Goal: Task Accomplishment & Management: Complete application form

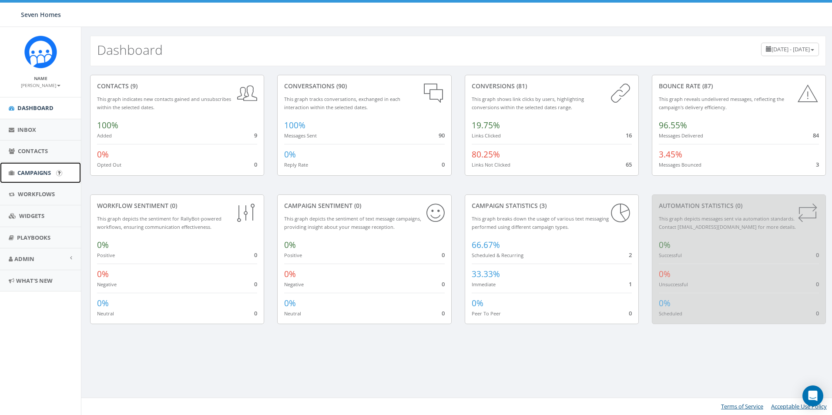
click at [35, 172] on span "Campaigns" at bounding box center [34, 173] width 34 height 8
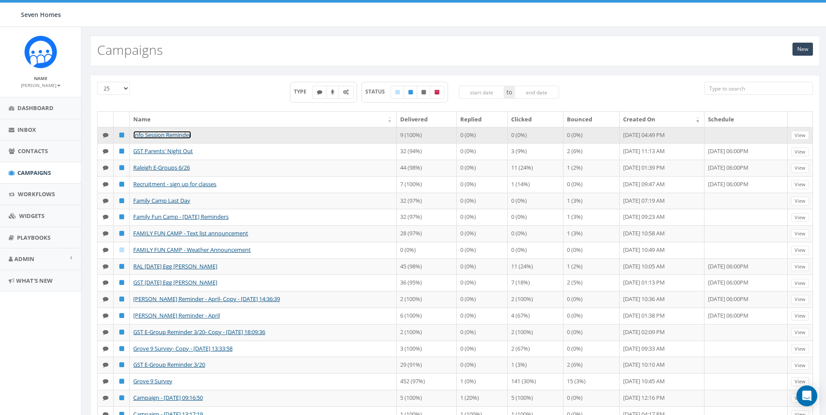
click at [158, 135] on link "Info Session Reminder" at bounding box center [162, 135] width 58 height 8
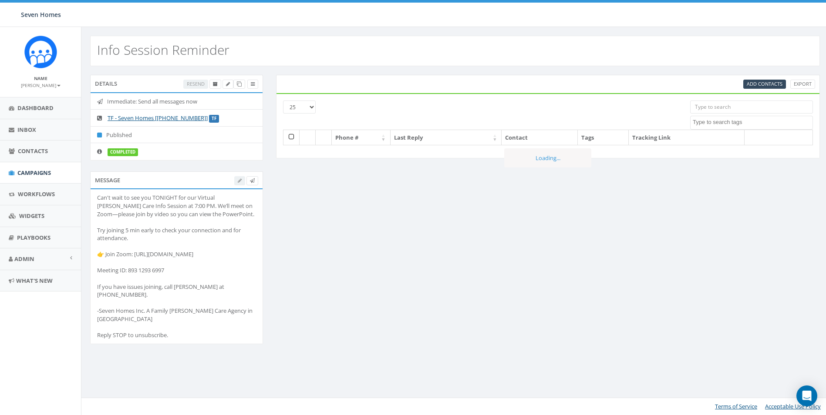
select select
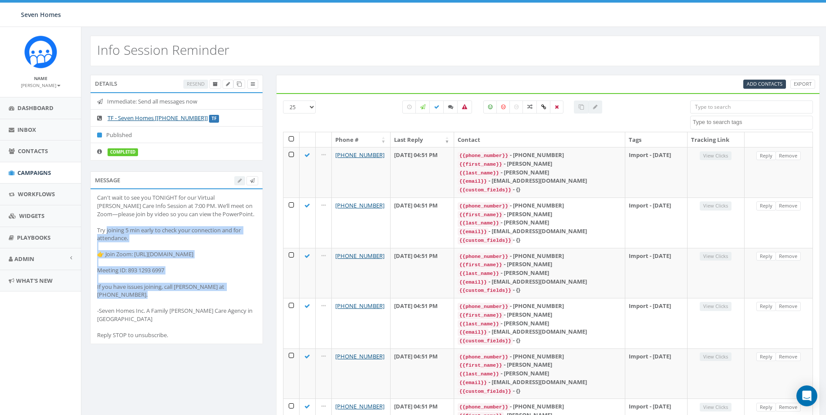
drag, startPoint x: 232, startPoint y: 286, endPoint x: 124, endPoint y: 230, distance: 121.3
click at [124, 230] on div "Can't wait to see you TONIGHT for our Virtual [PERSON_NAME] Care Info Session a…" at bounding box center [176, 266] width 159 height 145
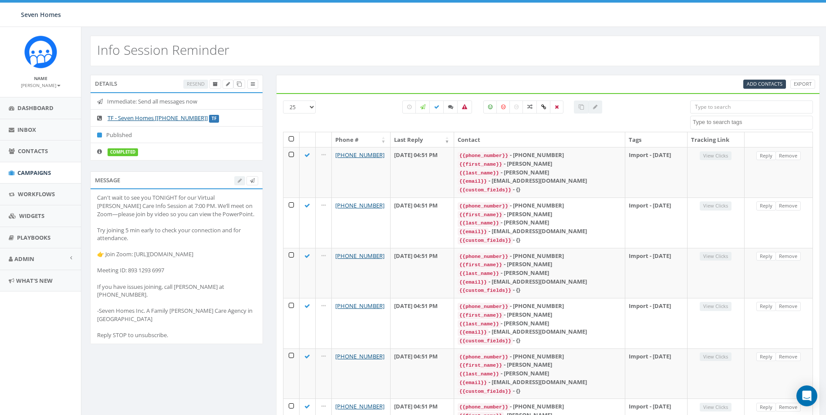
drag, startPoint x: 124, startPoint y: 230, endPoint x: 101, endPoint y: 202, distance: 37.1
click at [101, 202] on div "Can't wait to see you TONIGHT for our Virtual [PERSON_NAME] Care Info Session a…" at bounding box center [176, 266] width 159 height 145
drag, startPoint x: 101, startPoint y: 200, endPoint x: 118, endPoint y: 205, distance: 17.5
click at [118, 205] on div "Can't wait to see you TONIGHT for our Virtual Foster Care Info Session at 7:00 …" at bounding box center [176, 266] width 159 height 145
drag, startPoint x: 118, startPoint y: 205, endPoint x: 103, endPoint y: 198, distance: 16.0
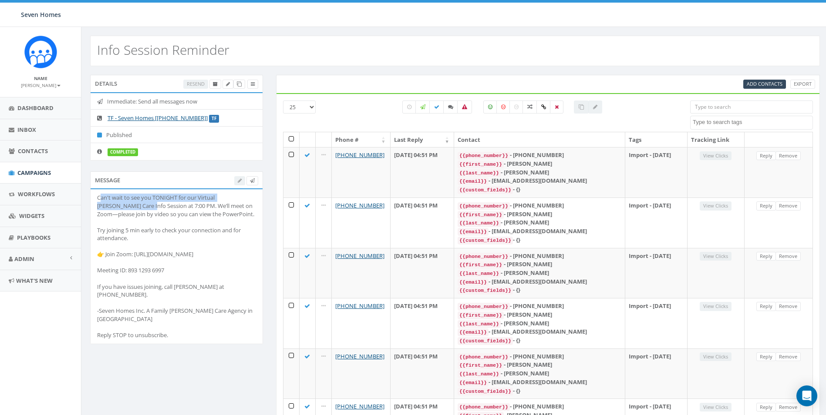
click at [103, 198] on div "Can't wait to see you TONIGHT for our Virtual Foster Care Info Session at 7:00 …" at bounding box center [176, 266] width 159 height 145
click at [93, 199] on li "Can't wait to see you TONIGHT for our Virtual Foster Care Info Session at 7:00 …" at bounding box center [177, 266] width 172 height 154
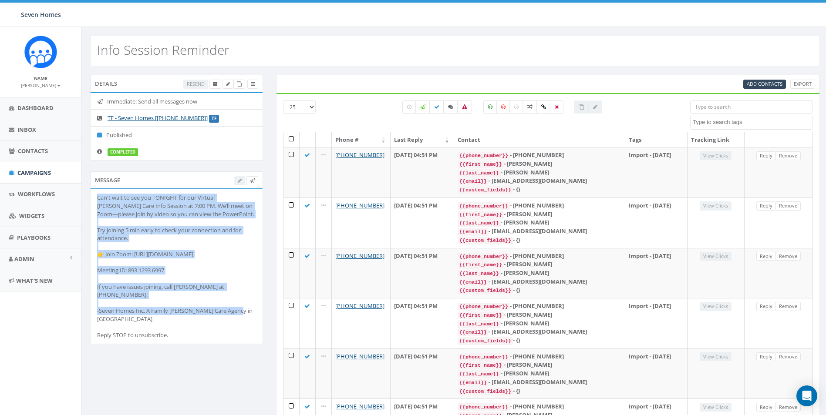
drag, startPoint x: 96, startPoint y: 199, endPoint x: 240, endPoint y: 303, distance: 177.1
click at [240, 303] on li "Can't wait to see you TONIGHT for our Virtual Foster Care Info Session at 7:00 …" at bounding box center [177, 266] width 172 height 154
copy div "Can't wait to see you TONIGHT for our Virtual Foster Care Info Session at 7:00 …"
click at [31, 111] on span "Dashboard" at bounding box center [35, 108] width 36 height 8
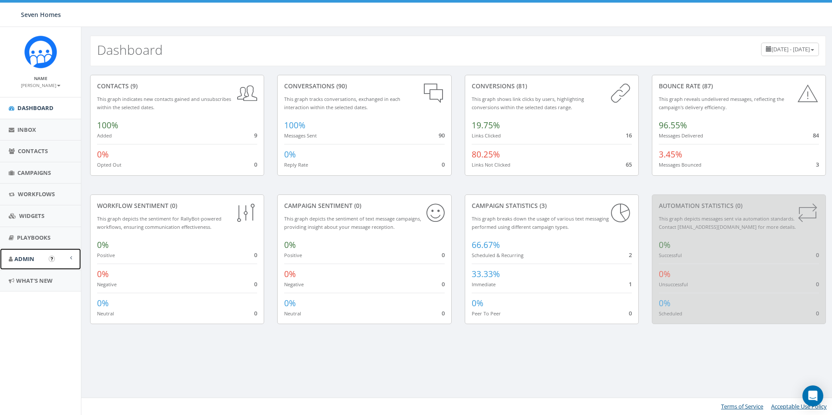
click at [72, 259] on span at bounding box center [71, 258] width 2 height 6
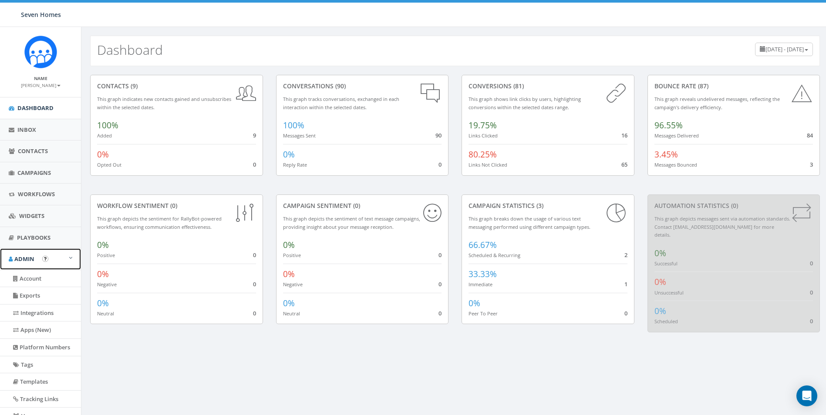
click at [72, 259] on link "Admin" at bounding box center [40, 259] width 81 height 21
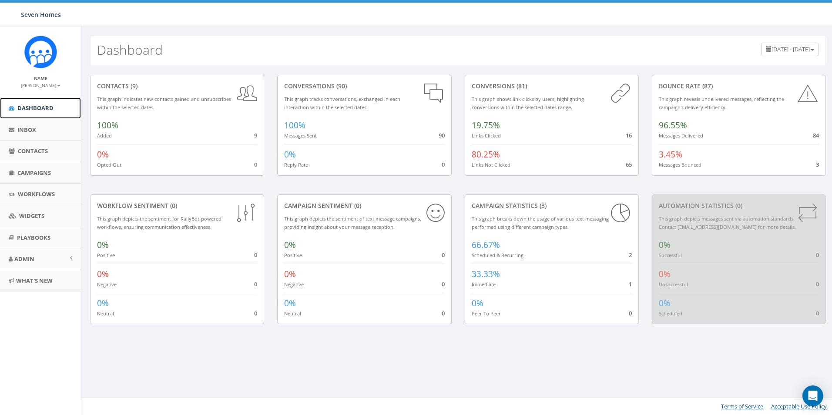
click at [34, 111] on span "Dashboard" at bounding box center [35, 108] width 36 height 8
click at [37, 170] on span "Campaigns" at bounding box center [34, 173] width 34 height 8
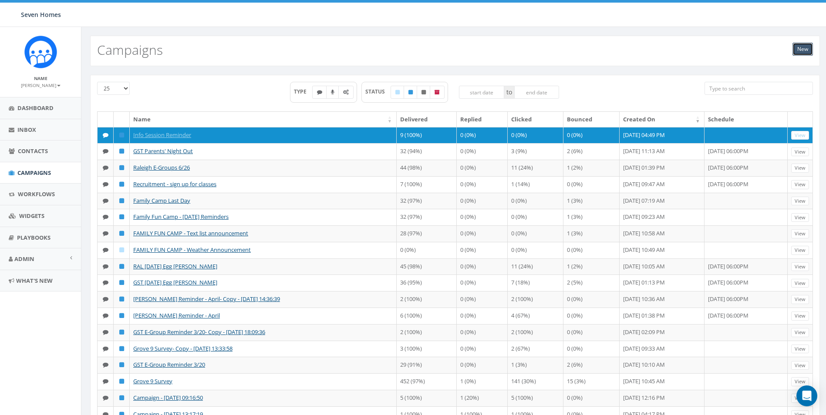
click at [808, 47] on link "New" at bounding box center [802, 49] width 20 height 13
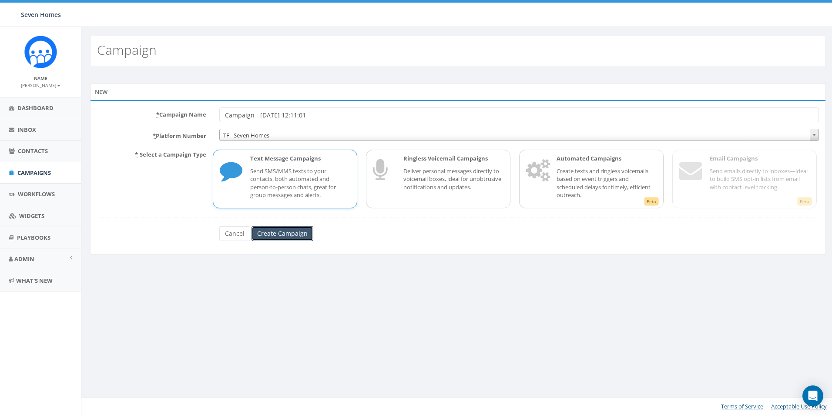
click at [305, 233] on input "Create Campaign" at bounding box center [283, 233] width 62 height 15
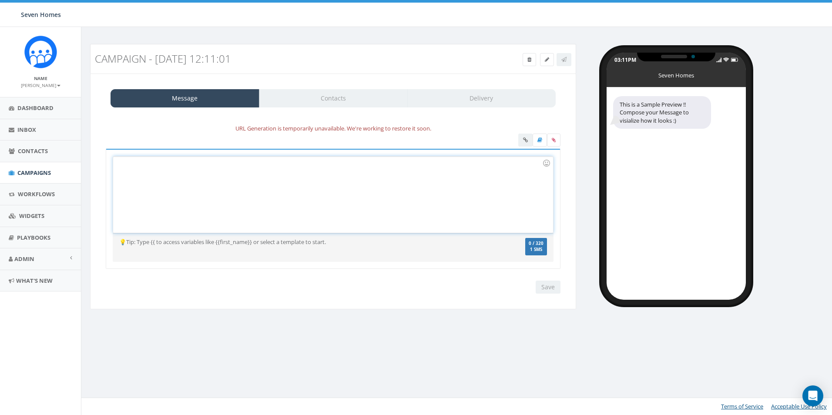
click at [182, 171] on div at bounding box center [333, 195] width 440 height 76
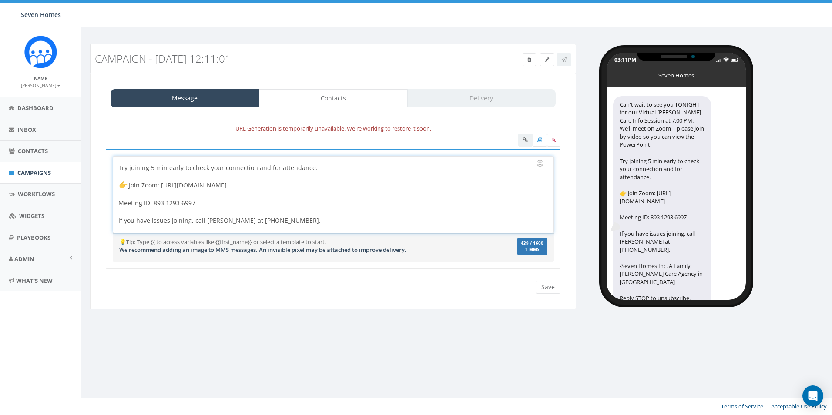
scroll to position [34, 0]
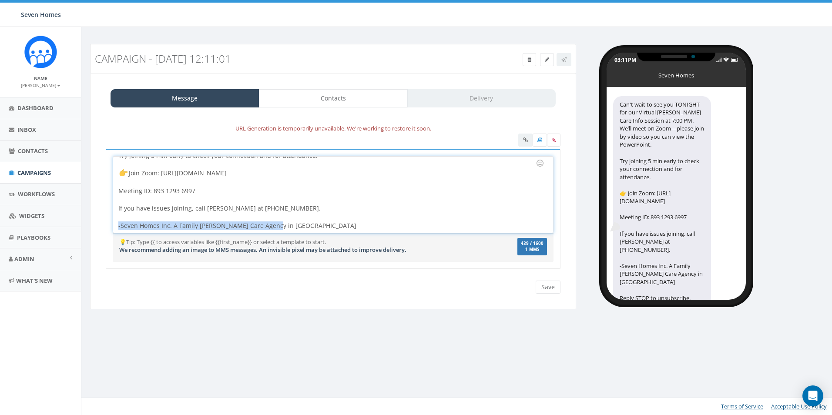
drag, startPoint x: 276, startPoint y: 226, endPoint x: 129, endPoint y: 222, distance: 147.2
click at [108, 222] on div "Can't wait to see you TONIGHT for our Virtual Foster Care Info Session at 7:00 …" at bounding box center [333, 209] width 455 height 121
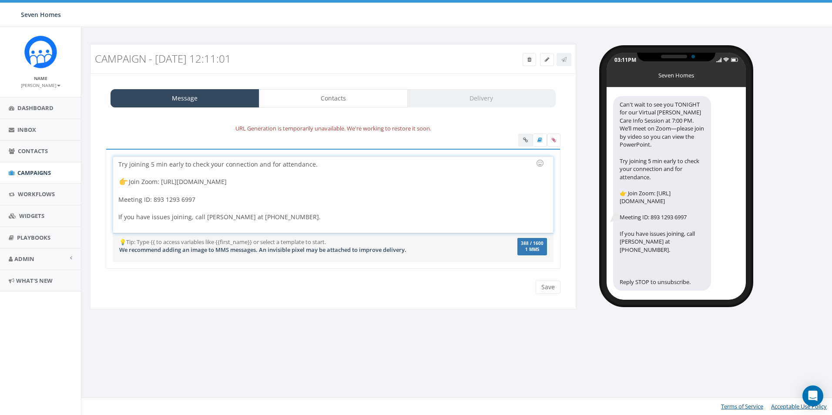
scroll to position [17, 0]
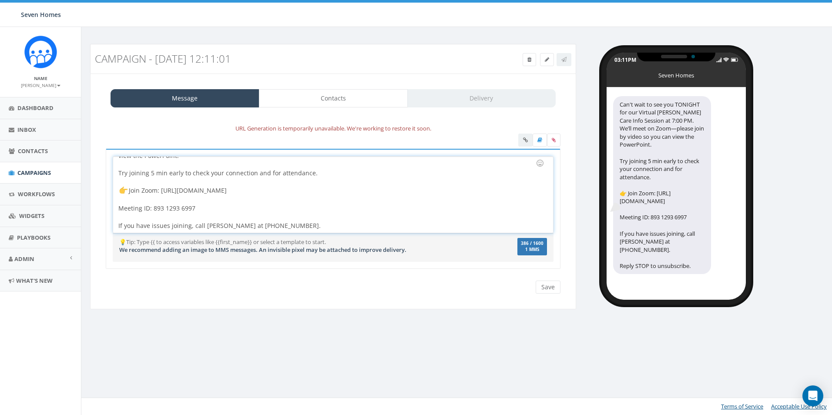
click at [239, 249] on span "We recommend adding an image to MMS messages. An invisible pixel may be attache…" at bounding box center [262, 250] width 287 height 8
click at [545, 287] on input "Save" at bounding box center [548, 287] width 25 height 13
click at [347, 98] on link "Contacts" at bounding box center [333, 98] width 149 height 18
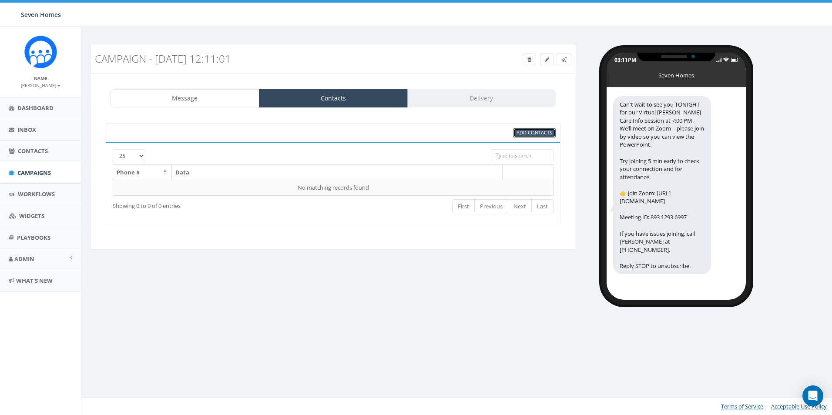
click at [528, 133] on span "Add Contacts" at bounding box center [535, 132] width 36 height 7
select select
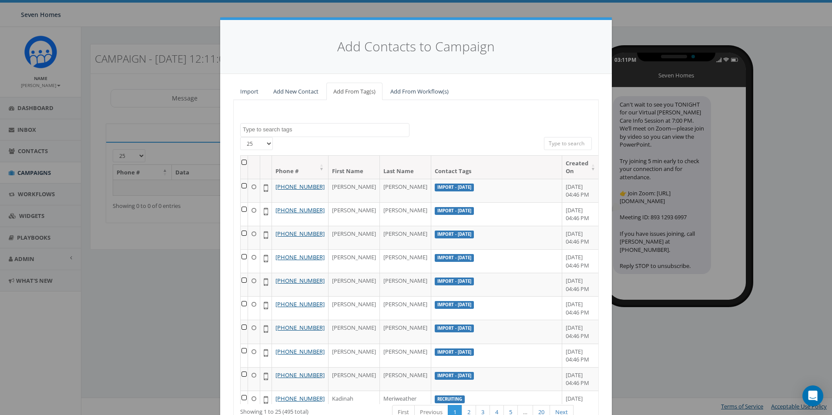
click at [284, 130] on textarea "Search" at bounding box center [326, 130] width 166 height 8
click at [319, 106] on div "2025/03/12 2025/03/13 2025/04/02 Board Members Donors Family Camp General Givin…" at bounding box center [416, 279] width 366 height 358
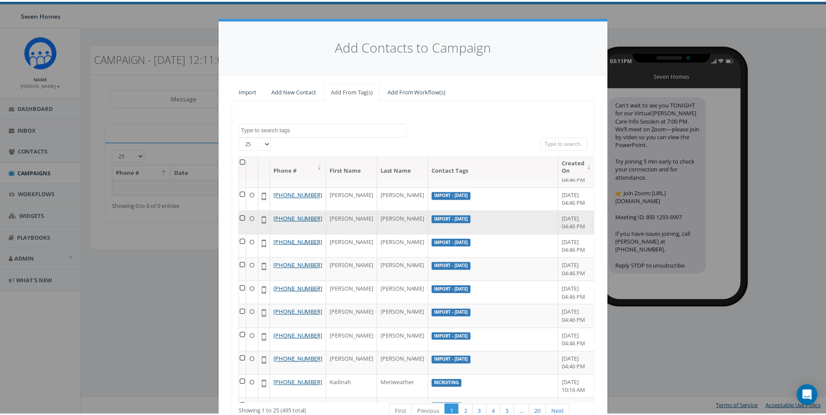
scroll to position [0, 0]
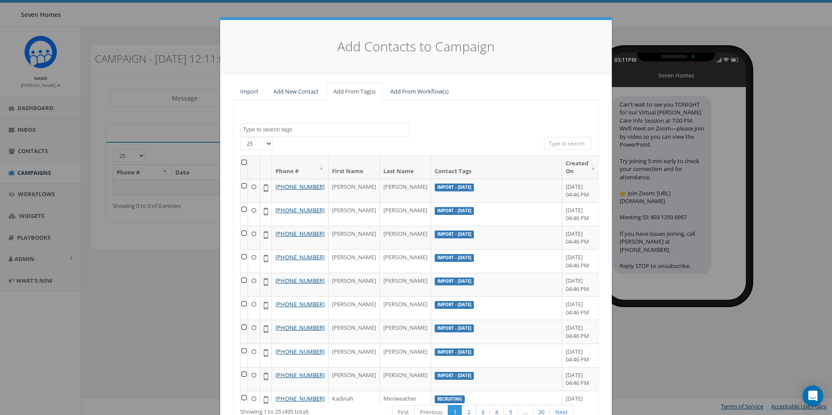
click at [561, 147] on input "search" at bounding box center [568, 143] width 48 height 13
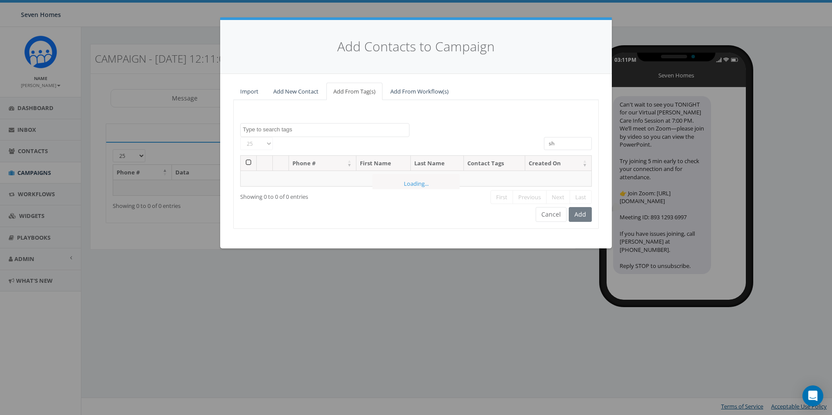
type input "s"
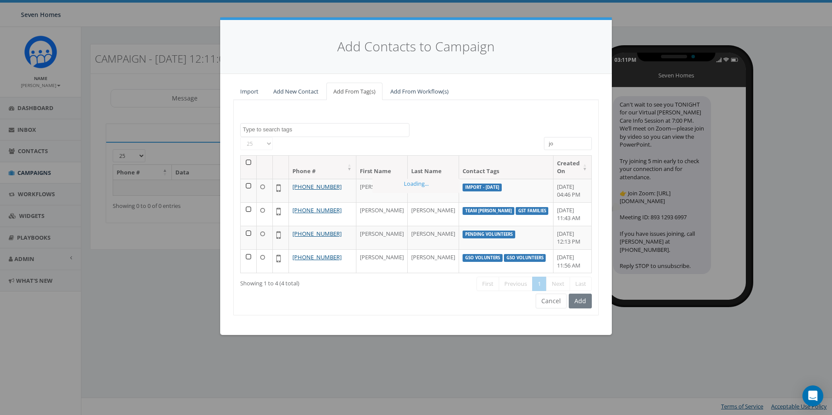
type input "j"
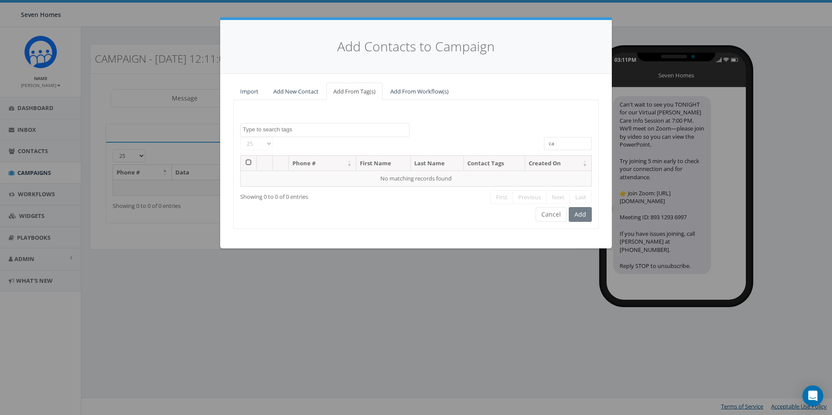
type input "c"
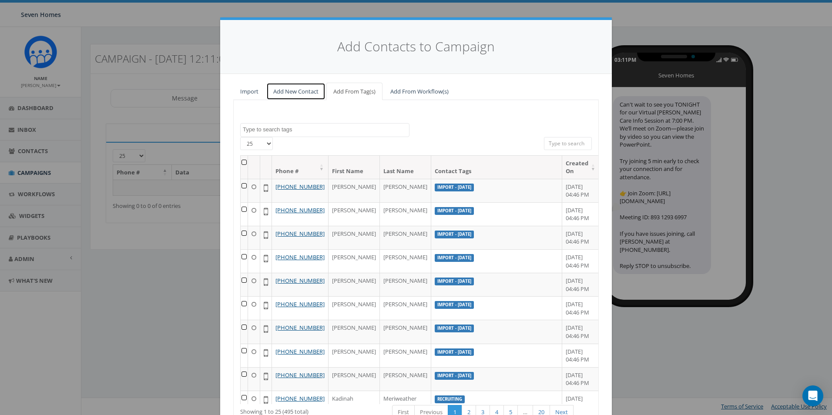
click at [274, 92] on link "Add New Contact" at bounding box center [295, 92] width 59 height 18
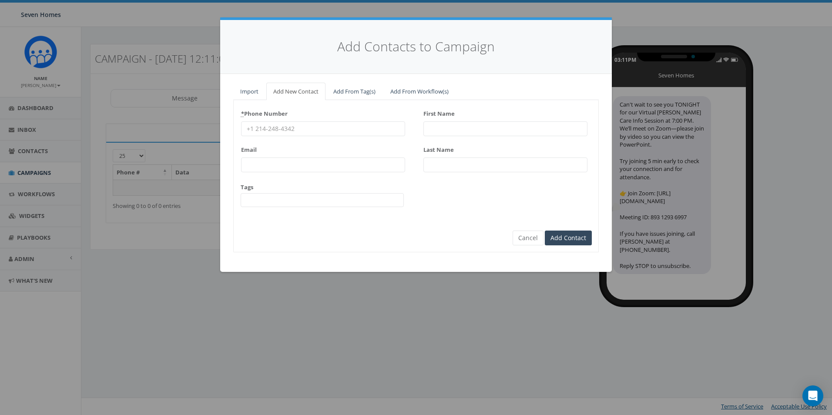
click at [301, 132] on input "* Phone Number" at bounding box center [323, 128] width 164 height 15
type input "9199170049"
click at [444, 125] on input "First Name" at bounding box center [506, 128] width 164 height 15
type input "Megan"
click at [457, 165] on input "Last Name" at bounding box center [506, 165] width 164 height 15
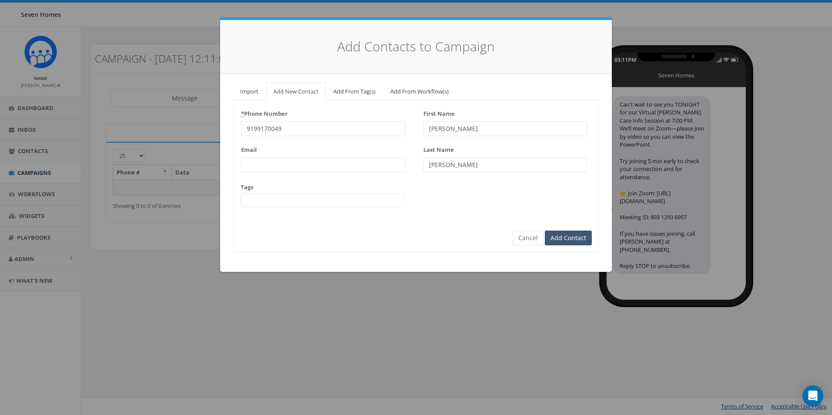
type input "Shepard"
click at [568, 239] on input "Add Contact" at bounding box center [568, 238] width 47 height 15
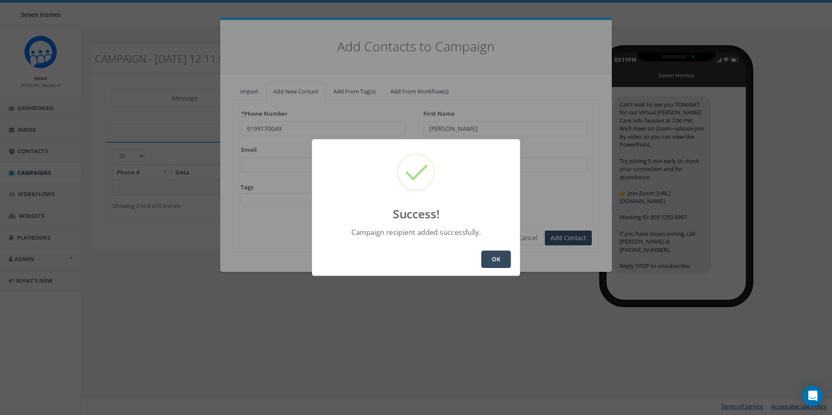
click at [494, 256] on button "OK" at bounding box center [496, 259] width 30 height 17
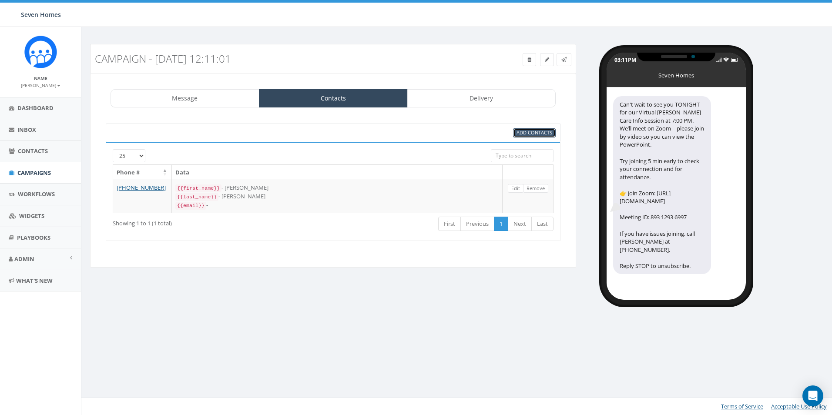
click at [523, 136] on span "Add Contacts" at bounding box center [535, 132] width 36 height 7
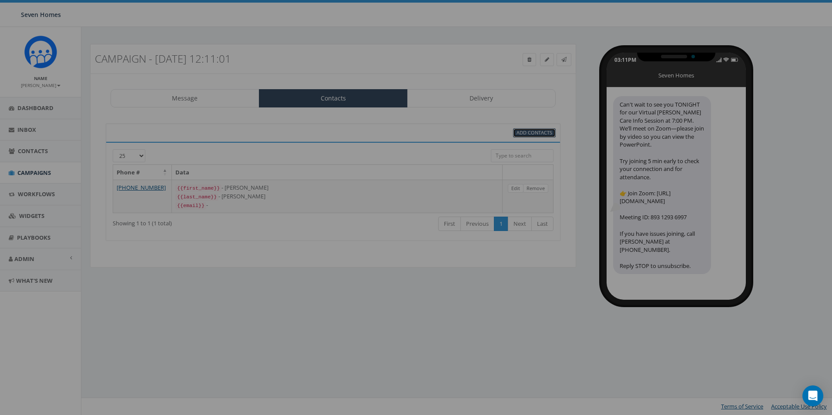
select select
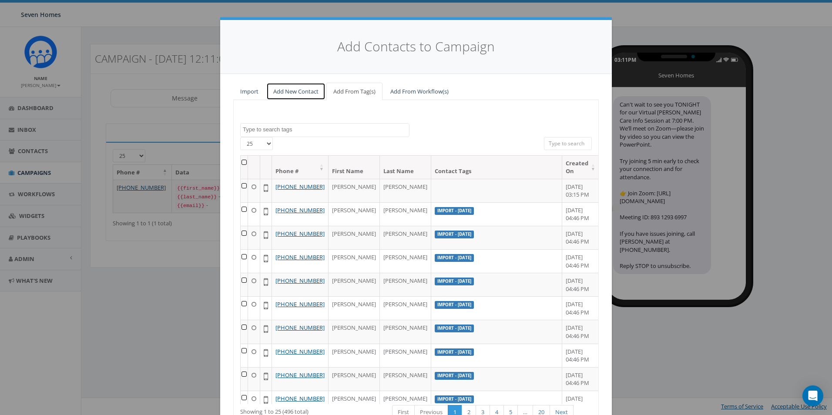
click at [309, 93] on link "Add New Contact" at bounding box center [295, 92] width 59 height 18
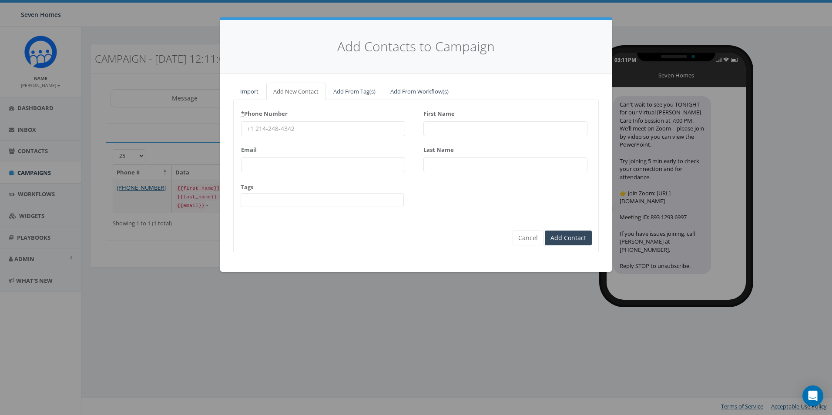
click at [299, 133] on input "* Phone Number" at bounding box center [323, 128] width 164 height 15
type input "3366151107"
click at [490, 133] on input "First Name" at bounding box center [506, 128] width 164 height 15
type input "LaTonya"
click at [456, 163] on input "Last Name" at bounding box center [506, 165] width 164 height 15
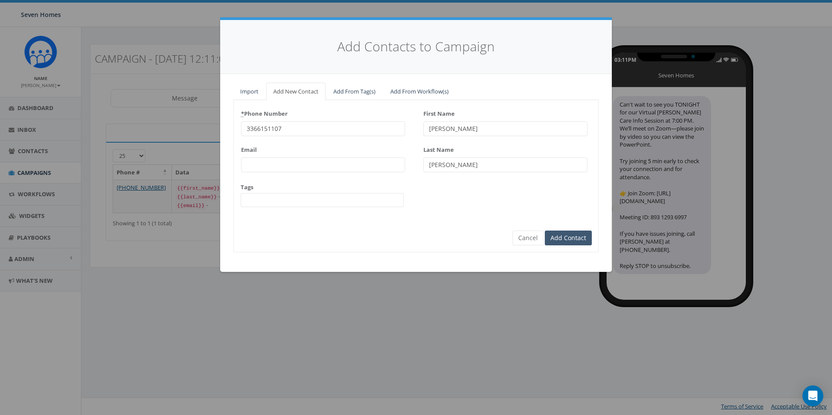
type input "Johnson"
click at [571, 240] on input "Add Contact" at bounding box center [568, 238] width 47 height 15
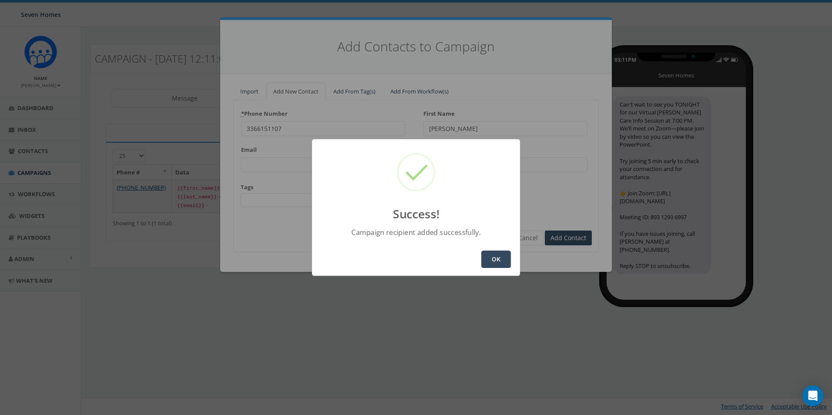
click at [497, 257] on button "OK" at bounding box center [496, 259] width 30 height 17
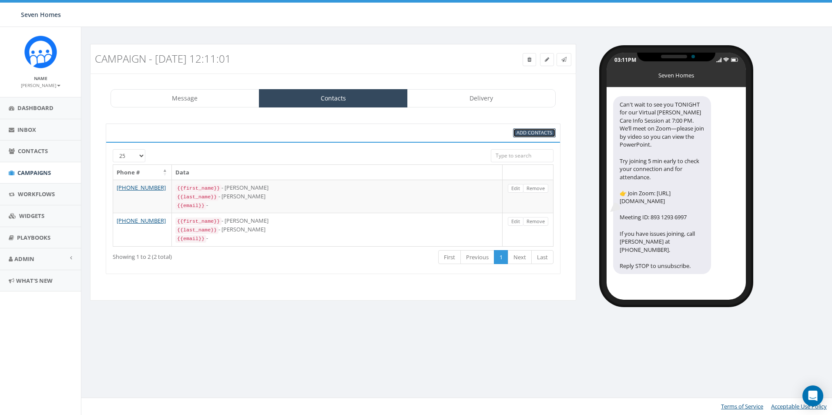
click at [527, 132] on span "Add Contacts" at bounding box center [535, 132] width 36 height 7
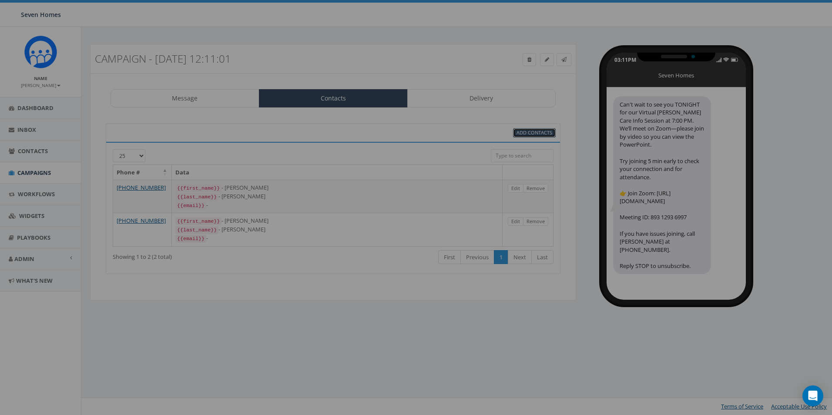
select select
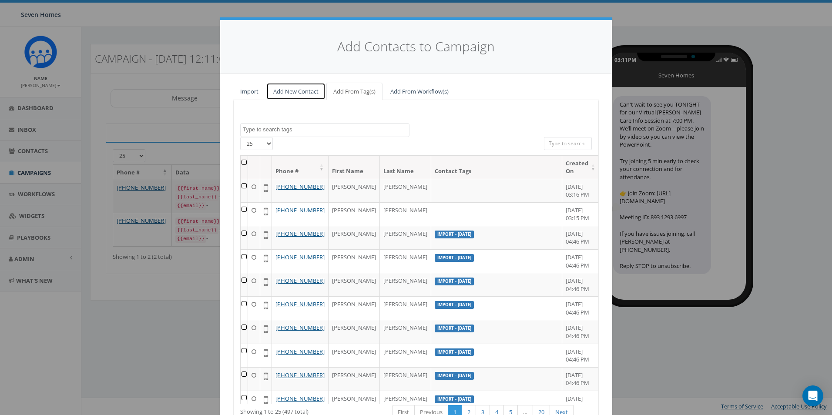
click at [281, 93] on link "Add New Contact" at bounding box center [295, 92] width 59 height 18
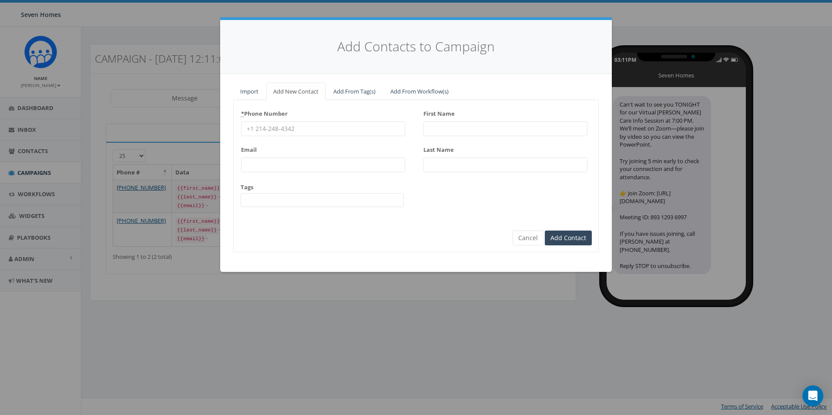
click at [442, 129] on input "First Name" at bounding box center [506, 128] width 164 height 15
click at [313, 128] on input "* Phone Number" at bounding box center [323, 128] width 164 height 15
type input "2027665343"
click at [435, 123] on input "First Name" at bounding box center [506, 128] width 164 height 15
type input "Tia"
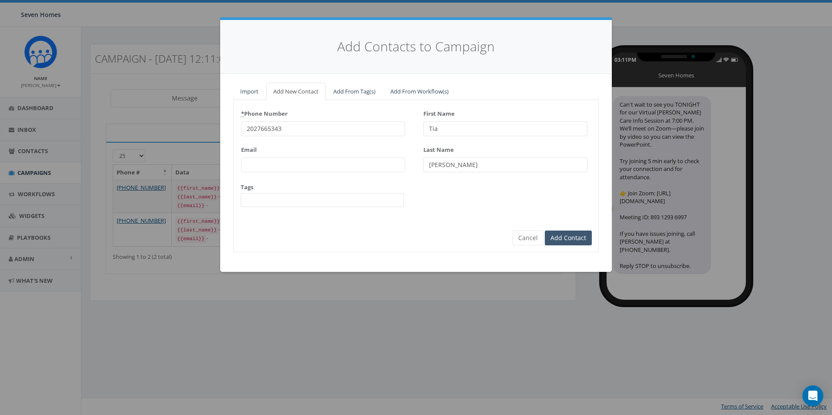
type input "Cain"
click at [572, 244] on input "Add Contact" at bounding box center [568, 238] width 47 height 15
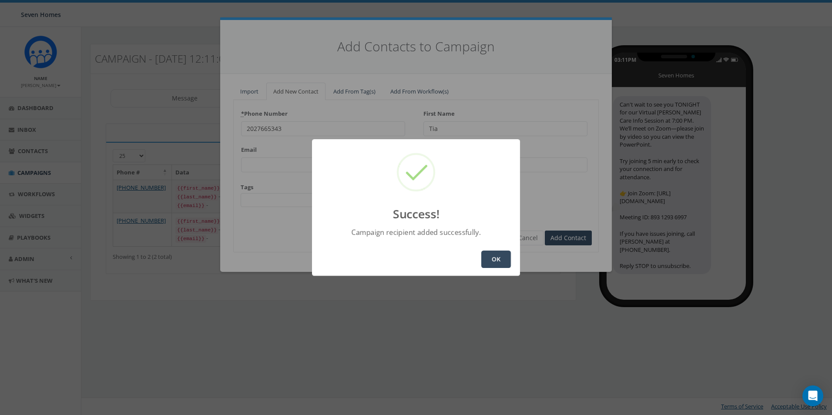
click at [501, 260] on button "OK" at bounding box center [496, 259] width 30 height 17
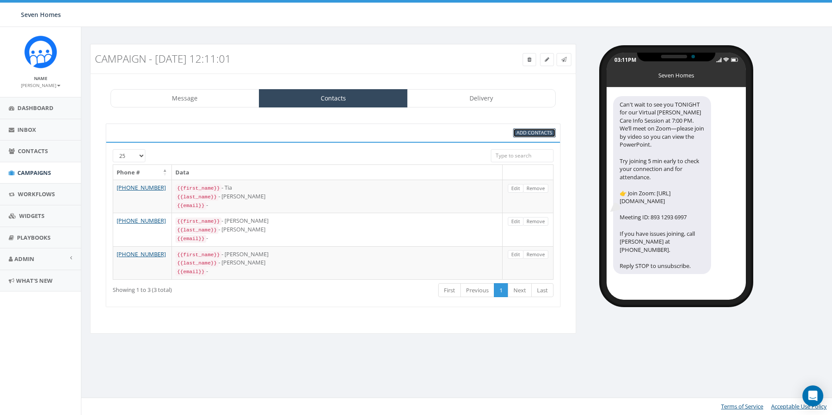
click at [544, 131] on span "Add Contacts" at bounding box center [535, 132] width 36 height 7
select select
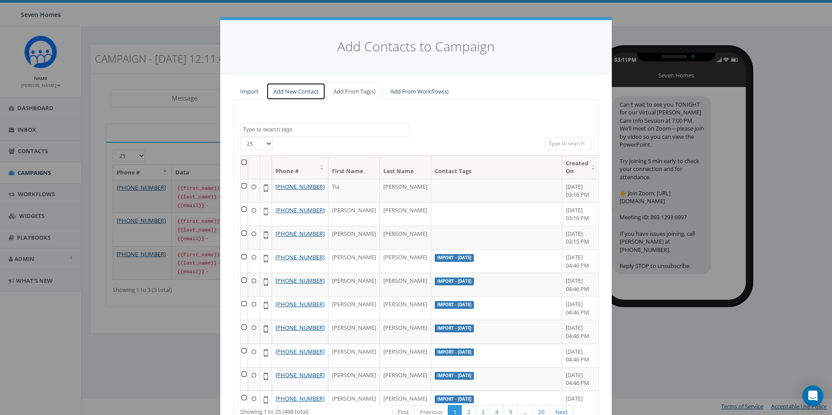
click at [303, 86] on link "Add New Contact" at bounding box center [295, 92] width 59 height 18
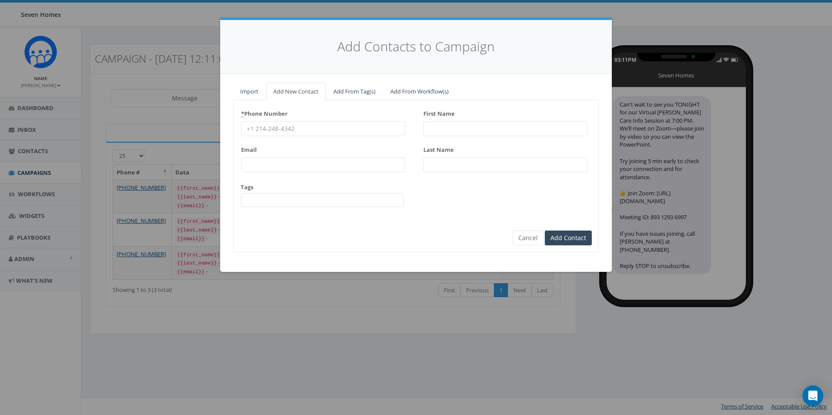
click at [355, 133] on input "* Phone Number" at bounding box center [323, 128] width 164 height 15
type input "3366872899"
click at [437, 134] on input "First Name" at bounding box center [506, 128] width 164 height 15
type input "Susie"
type input "Harrold"
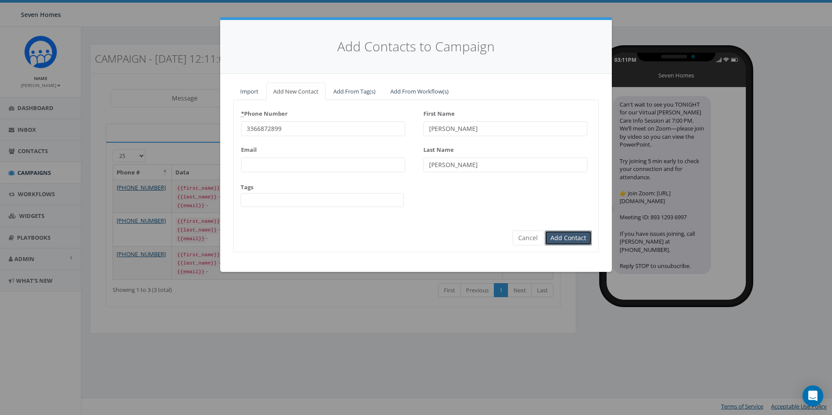
click at [578, 235] on input "Add Contact" at bounding box center [568, 238] width 47 height 15
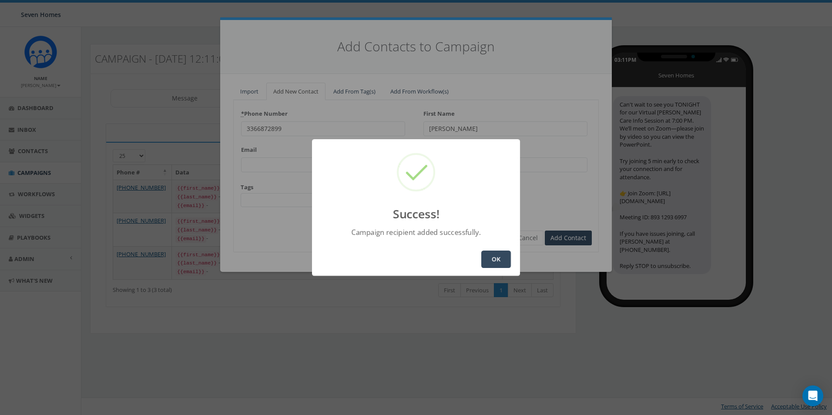
click at [502, 265] on button "OK" at bounding box center [496, 259] width 30 height 17
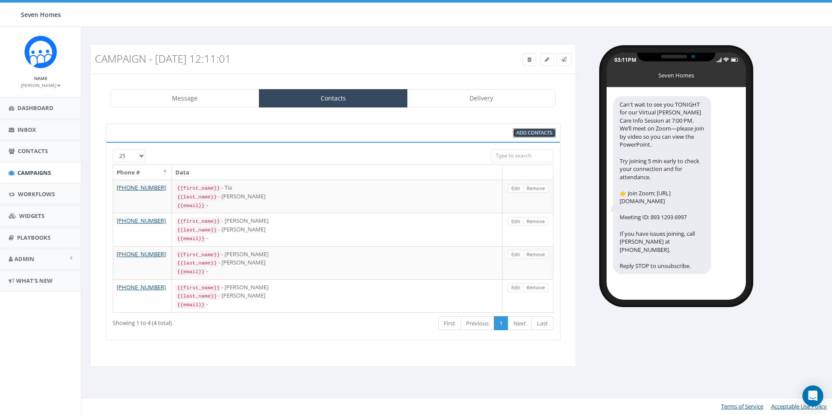
click at [544, 133] on span "Add Contacts" at bounding box center [535, 132] width 36 height 7
select select
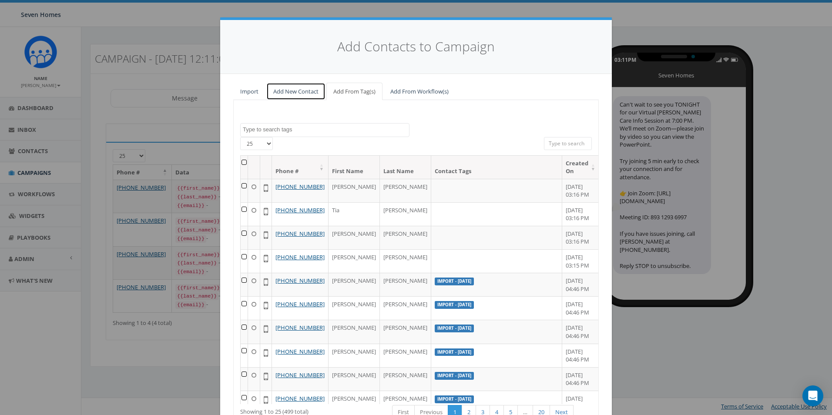
click at [297, 92] on link "Add New Contact" at bounding box center [295, 92] width 59 height 18
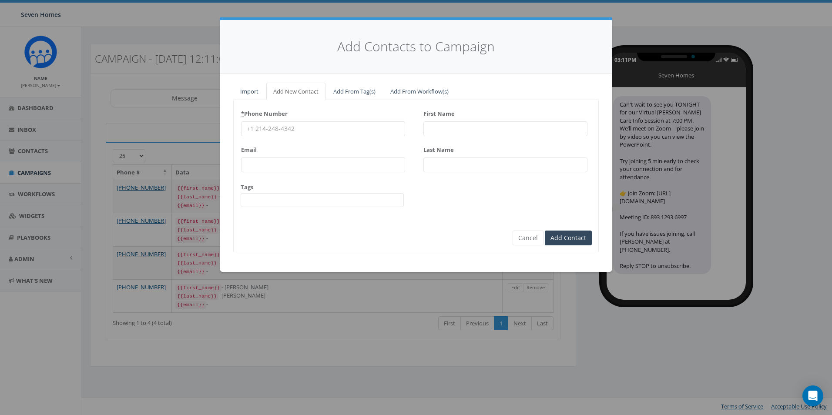
click at [462, 132] on input "First Name" at bounding box center [506, 128] width 164 height 15
type input "Qiana"
click at [454, 165] on input "Last Name" at bounding box center [506, 165] width 164 height 15
type input "Owens"
click at [265, 131] on input "* Phone Number" at bounding box center [323, 128] width 164 height 15
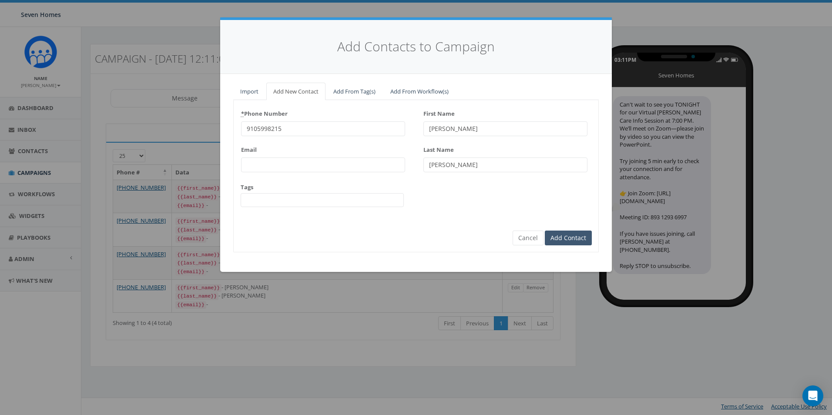
type input "9105998215"
click at [573, 239] on input "Add Contact" at bounding box center [568, 238] width 47 height 15
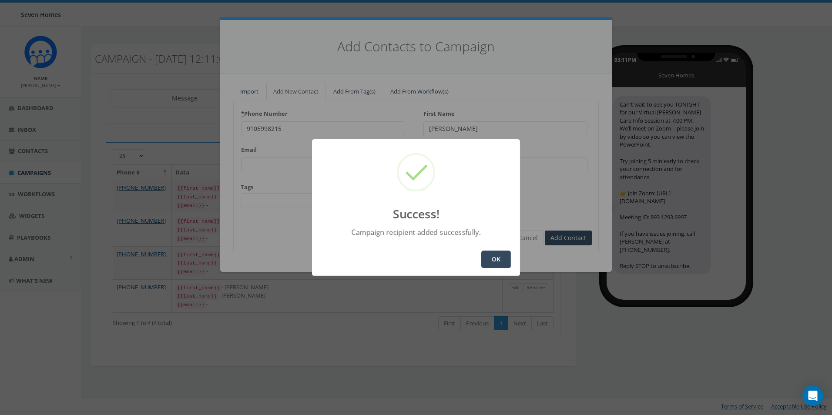
click at [501, 259] on button "OK" at bounding box center [496, 259] width 30 height 17
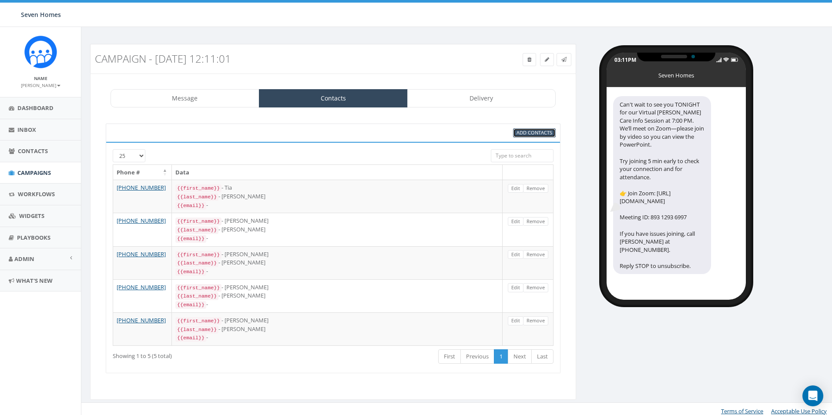
click at [522, 134] on span "Add Contacts" at bounding box center [535, 132] width 36 height 7
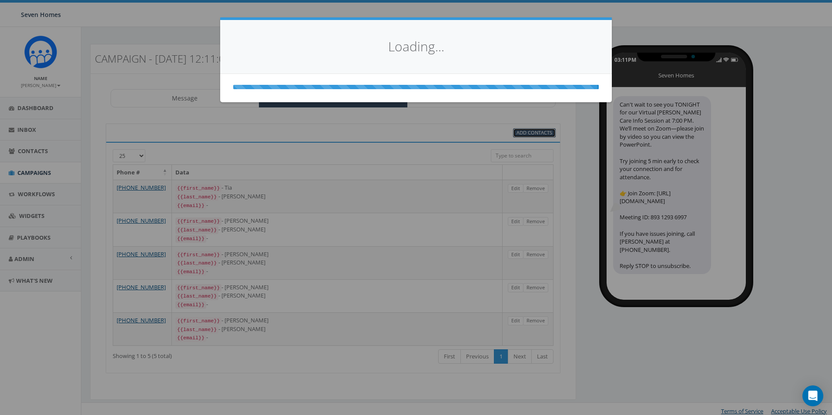
select select
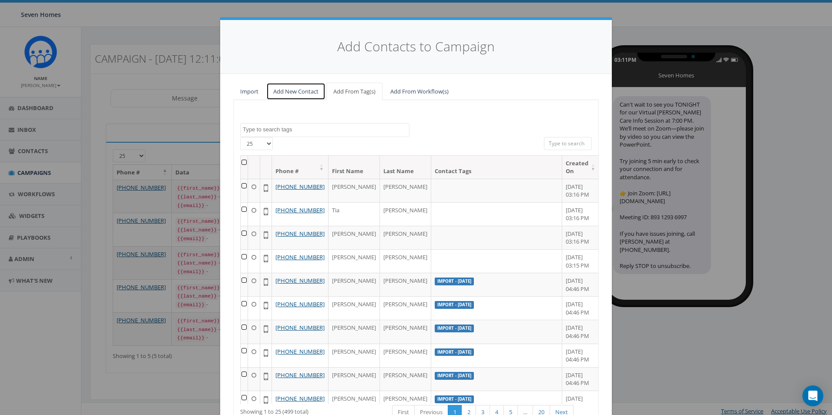
click at [287, 91] on link "Add New Contact" at bounding box center [295, 92] width 59 height 18
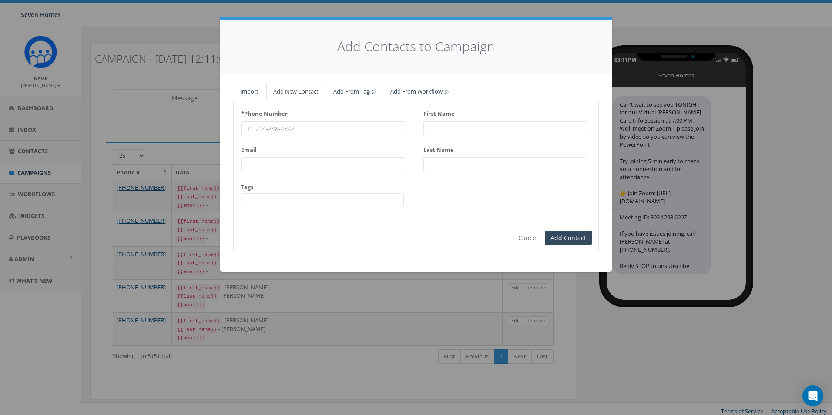
drag, startPoint x: 289, startPoint y: 128, endPoint x: 286, endPoint y: 119, distance: 9.2
click at [290, 128] on input "* Phone Number" at bounding box center [323, 128] width 164 height 15
type input "9199096909"
click at [454, 127] on input "First Name" at bounding box center [506, 128] width 164 height 15
type input "S"
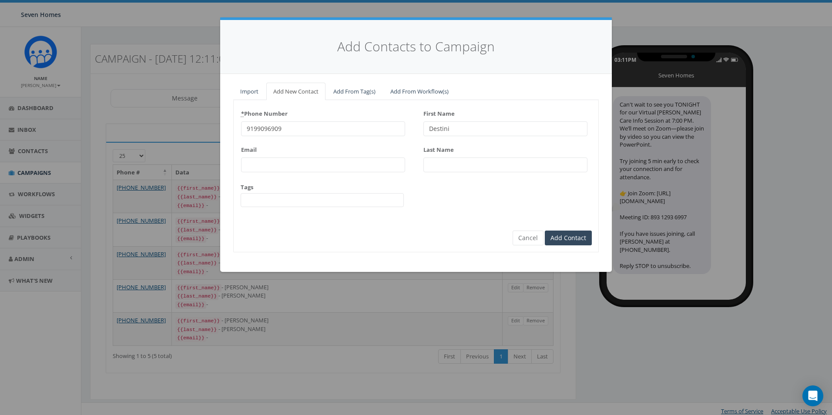
type input "Destini"
type input "Ferraro"
click at [573, 240] on input "Add Contact" at bounding box center [568, 238] width 47 height 15
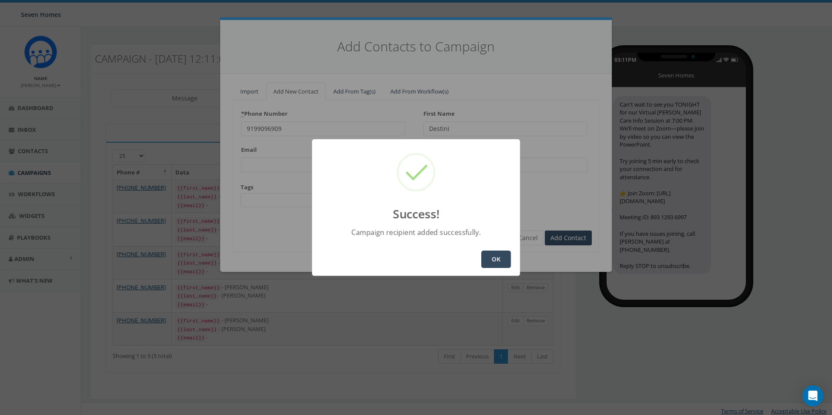
click at [501, 257] on button "OK" at bounding box center [496, 259] width 30 height 17
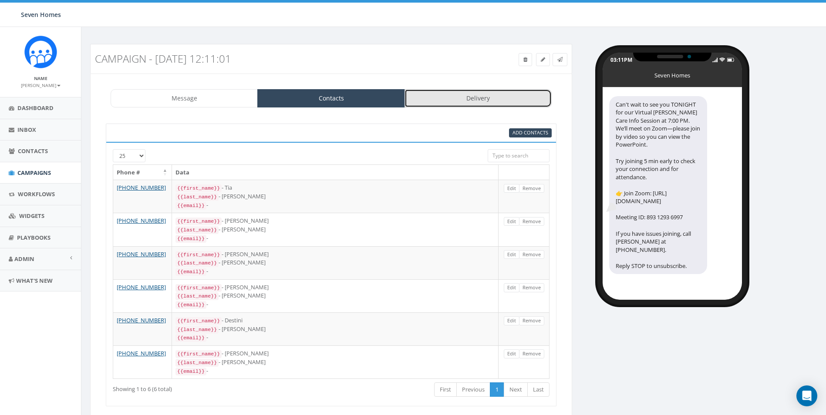
click at [490, 102] on link "Delivery" at bounding box center [477, 98] width 147 height 18
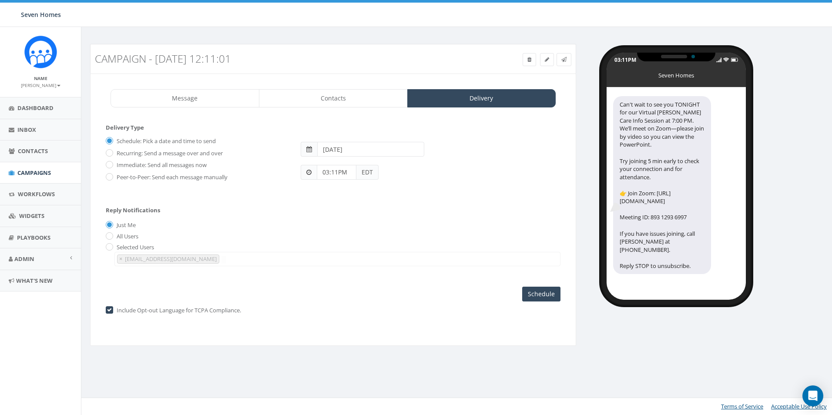
click at [134, 164] on label "Immediate: Send all messages now" at bounding box center [160, 165] width 92 height 9
click at [111, 164] on input "Immediate: Send all messages now" at bounding box center [109, 166] width 6 height 6
radio input "true"
click at [543, 296] on input "Send Now" at bounding box center [540, 294] width 41 height 15
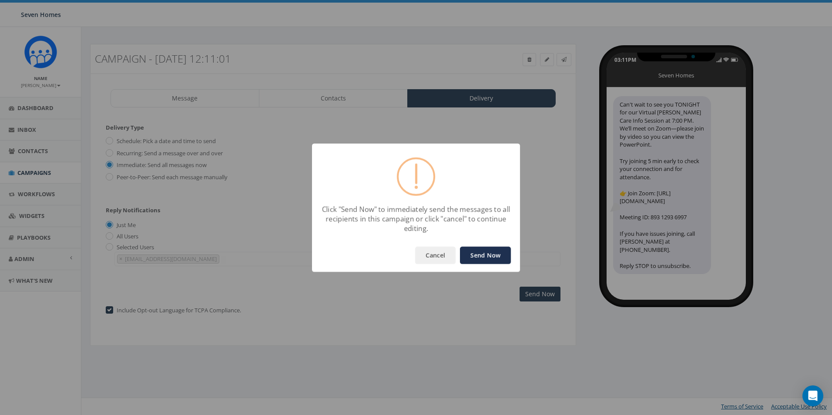
click at [482, 253] on button "Send Now" at bounding box center [485, 255] width 51 height 17
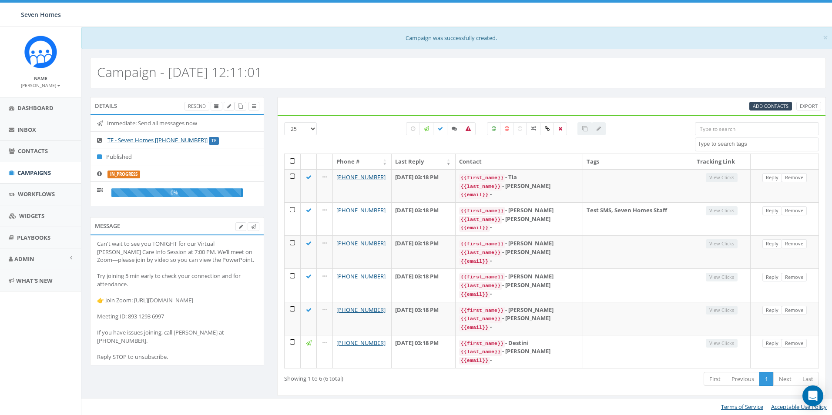
select select
